Goal: Transaction & Acquisition: Purchase product/service

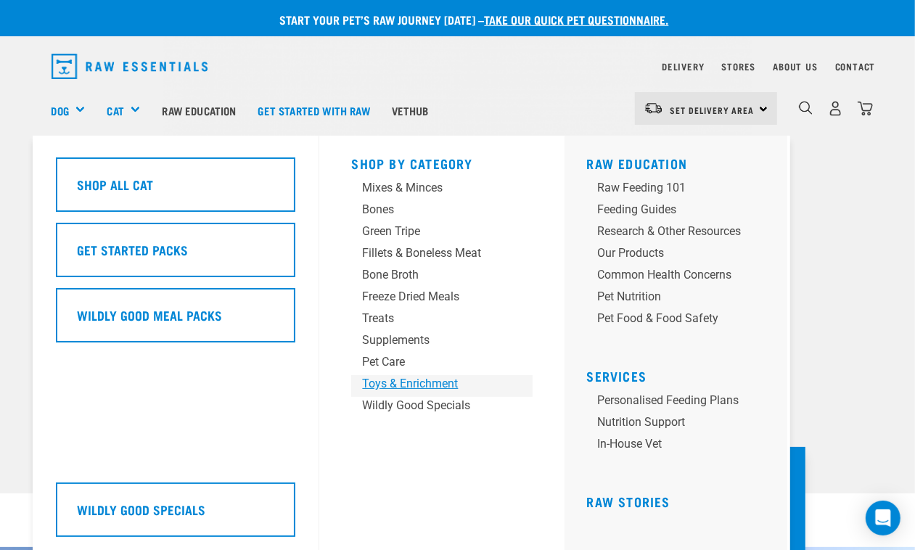
click at [379, 385] on div "Toys & Enrichment" at bounding box center [430, 383] width 136 height 17
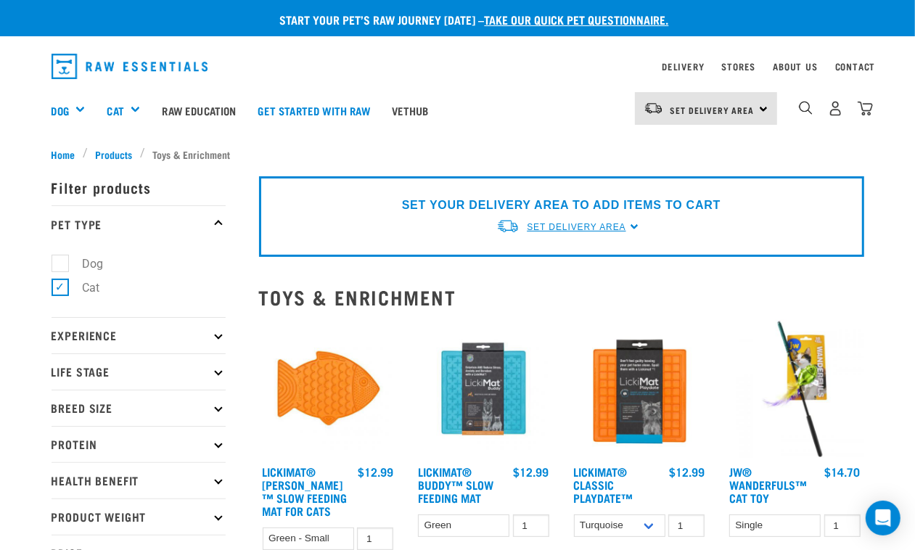
click at [557, 223] on span "Set Delivery Area" at bounding box center [576, 227] width 99 height 10
click at [550, 256] on link "[GEOGRAPHIC_DATA]" at bounding box center [568, 261] width 144 height 24
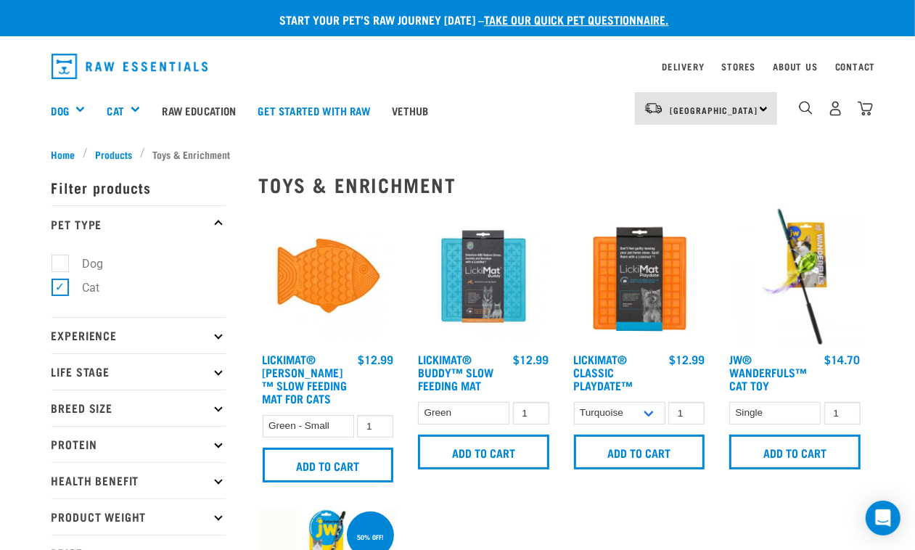
click at [60, 261] on label "Dog" at bounding box center [85, 264] width 50 height 18
click at [52, 261] on input "Dog" at bounding box center [56, 260] width 9 height 9
checkbox input "true"
click at [60, 295] on label "Cat" at bounding box center [83, 288] width 46 height 18
click at [60, 290] on input "Cat" at bounding box center [56, 284] width 9 height 9
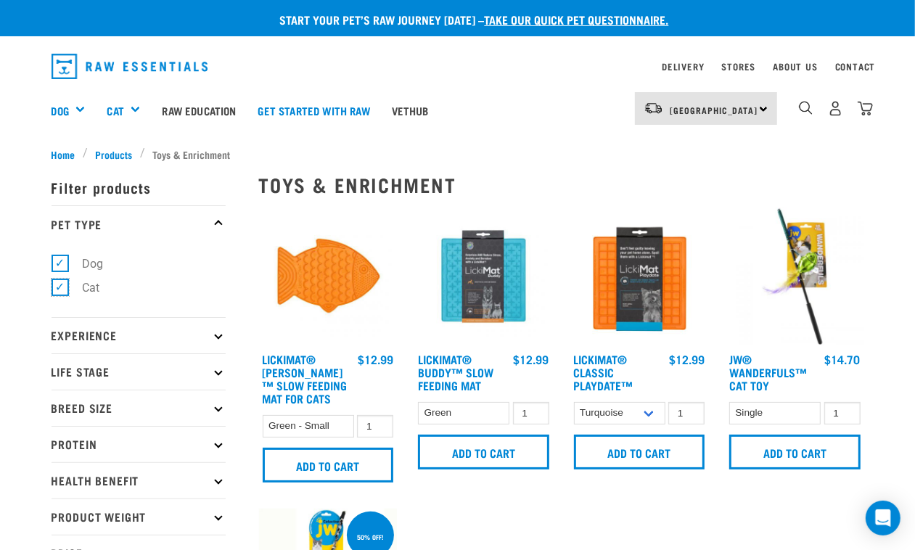
checkbox input "false"
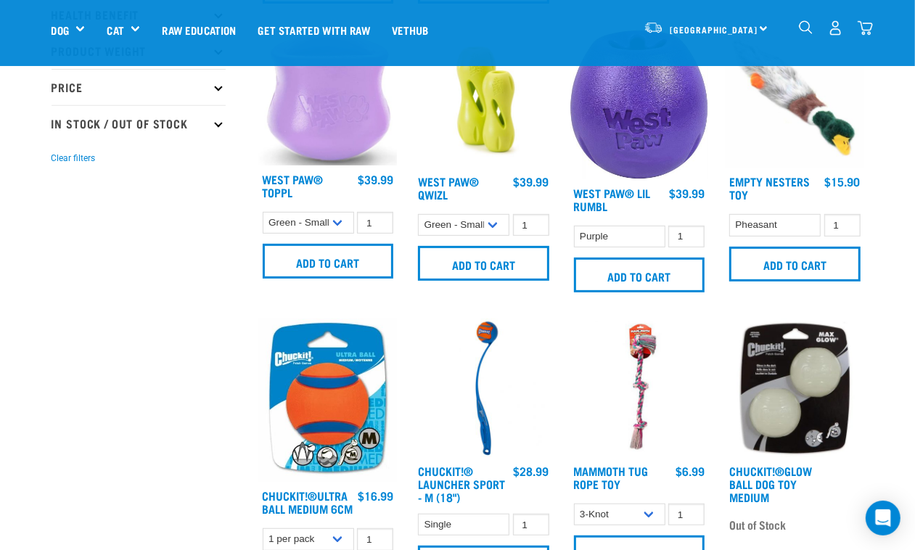
scroll to position [454, 0]
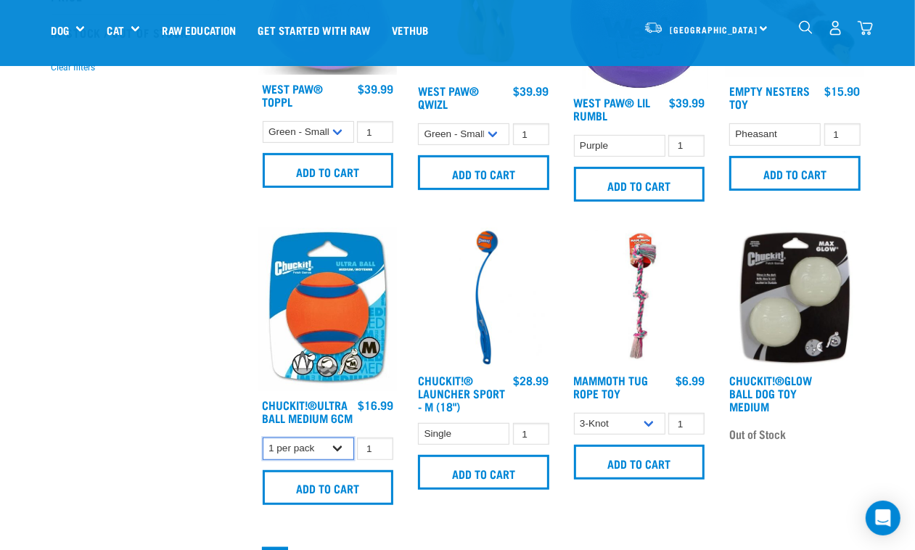
click at [294, 449] on select "1 per pack 2 per pack" at bounding box center [308, 449] width 91 height 23
select select "662299"
click at [263, 446] on select "1 per pack 2 per pack" at bounding box center [308, 449] width 91 height 23
